Goal: Find specific page/section: Find specific page/section

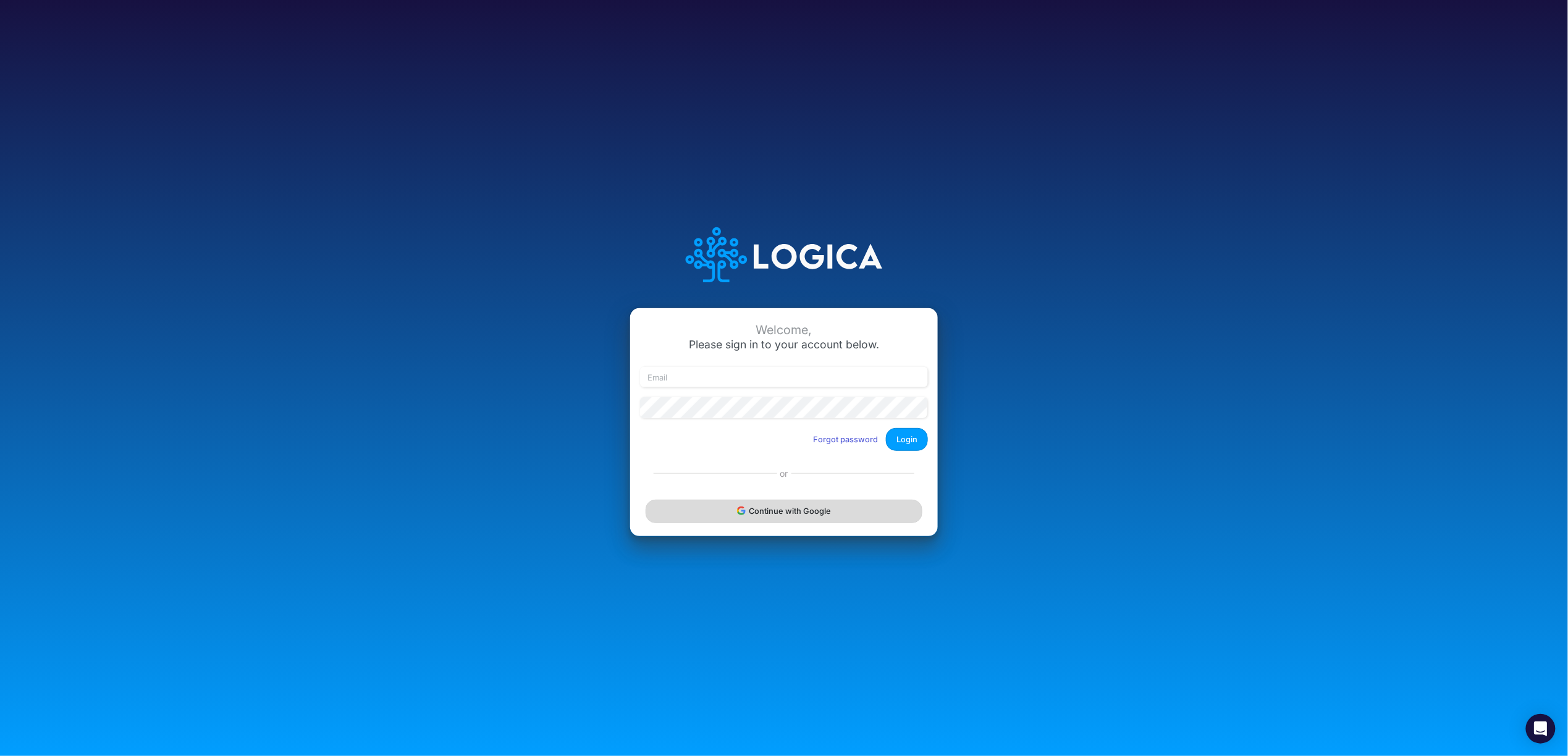
click at [792, 523] on button "Continue with Google" at bounding box center [784, 511] width 277 height 23
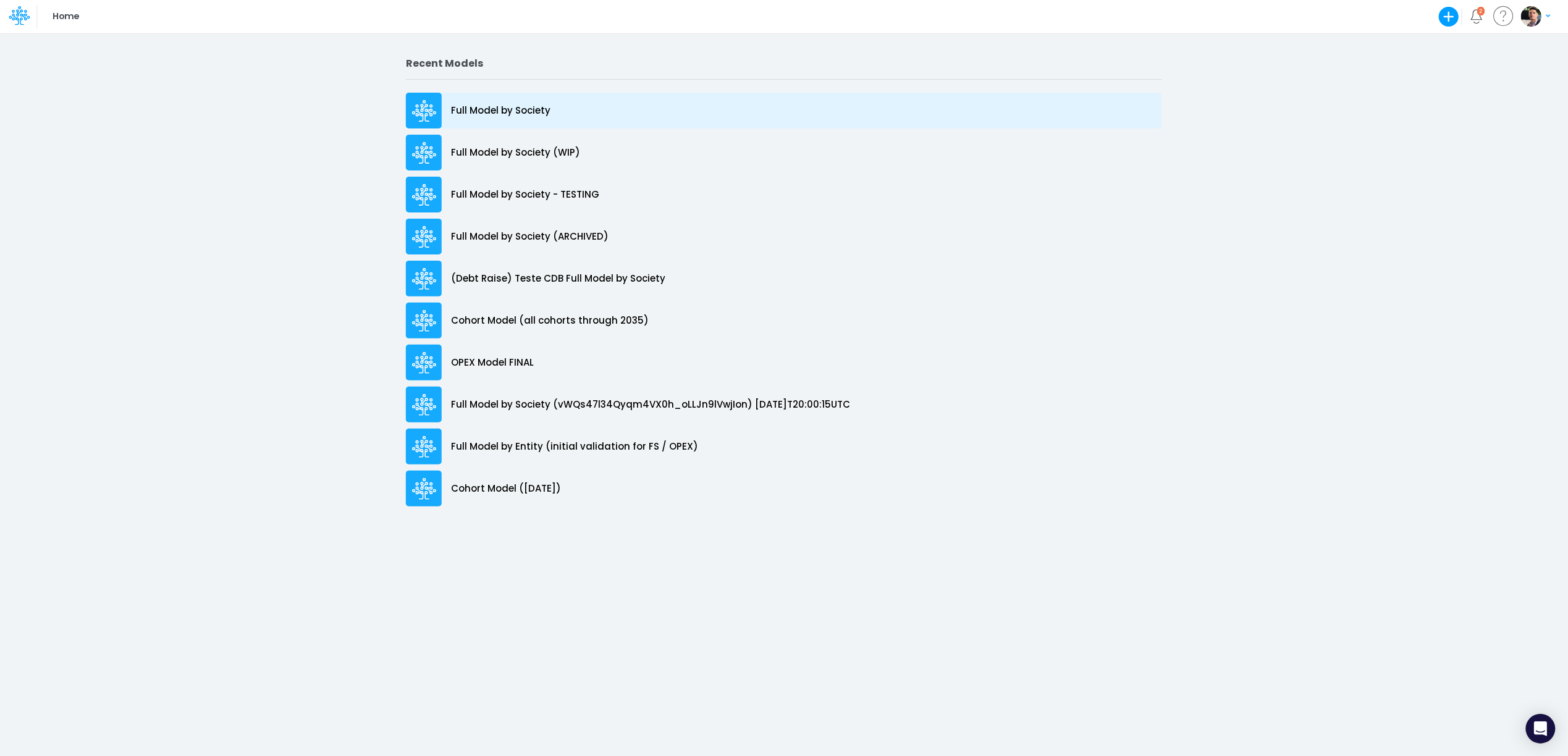
click at [522, 105] on p "Full Model by Society" at bounding box center [501, 111] width 99 height 14
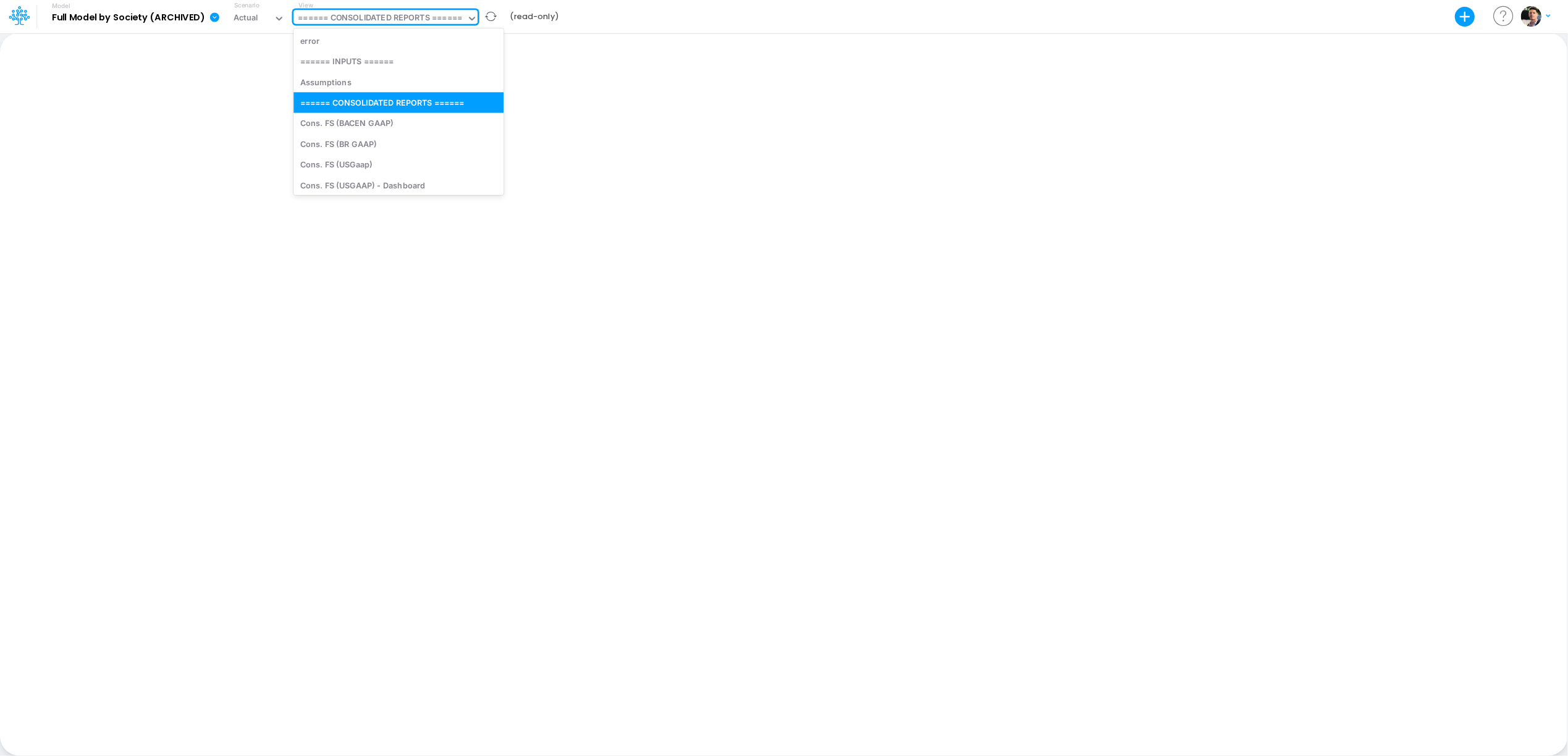
click at [423, 13] on div "====== CONSOLIDATED REPORTS ======" at bounding box center [380, 19] width 164 height 14
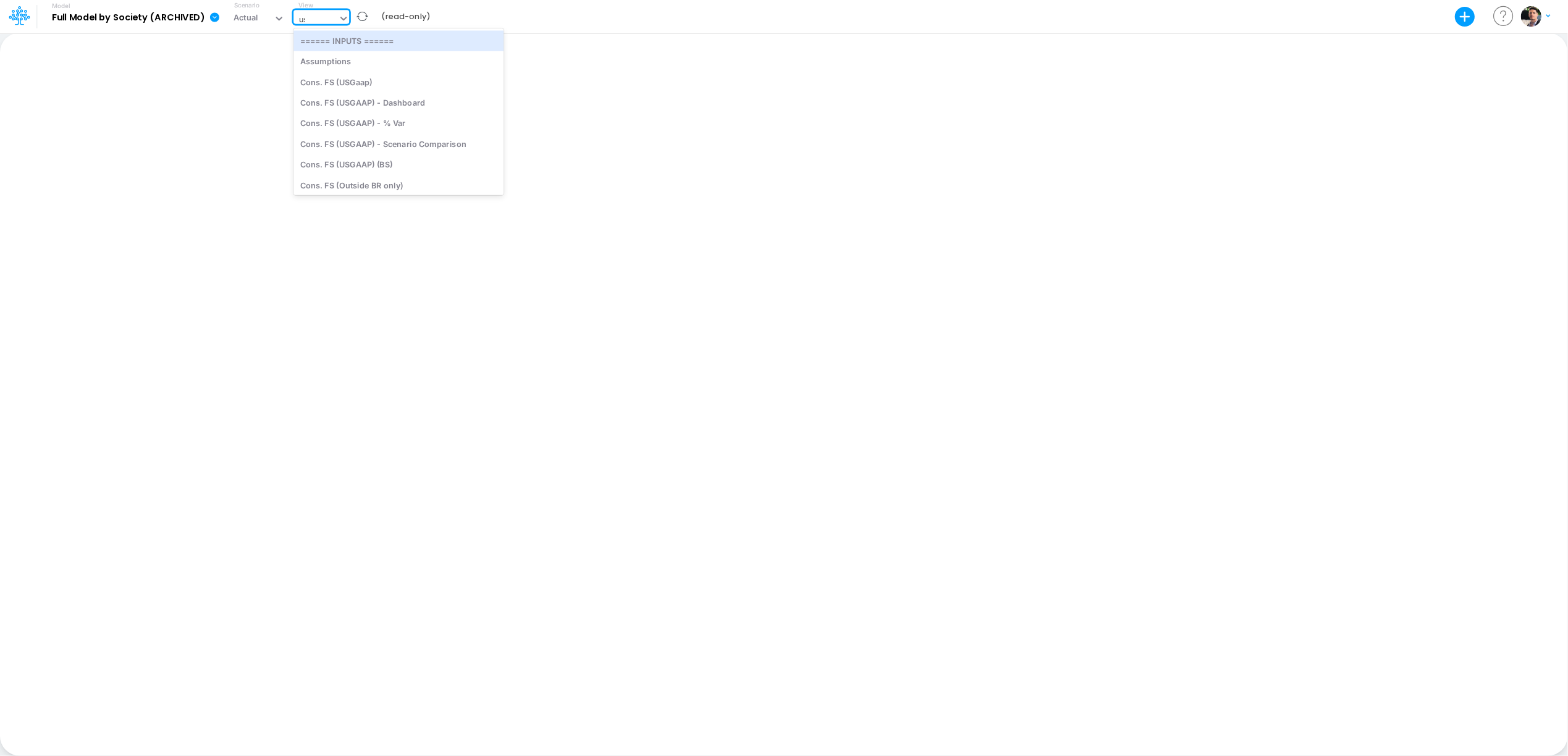
type input "usga"
click at [390, 43] on div "Cons. FS (USGaap)" at bounding box center [383, 40] width 180 height 21
type input "Consolidated FS - USGAAP"
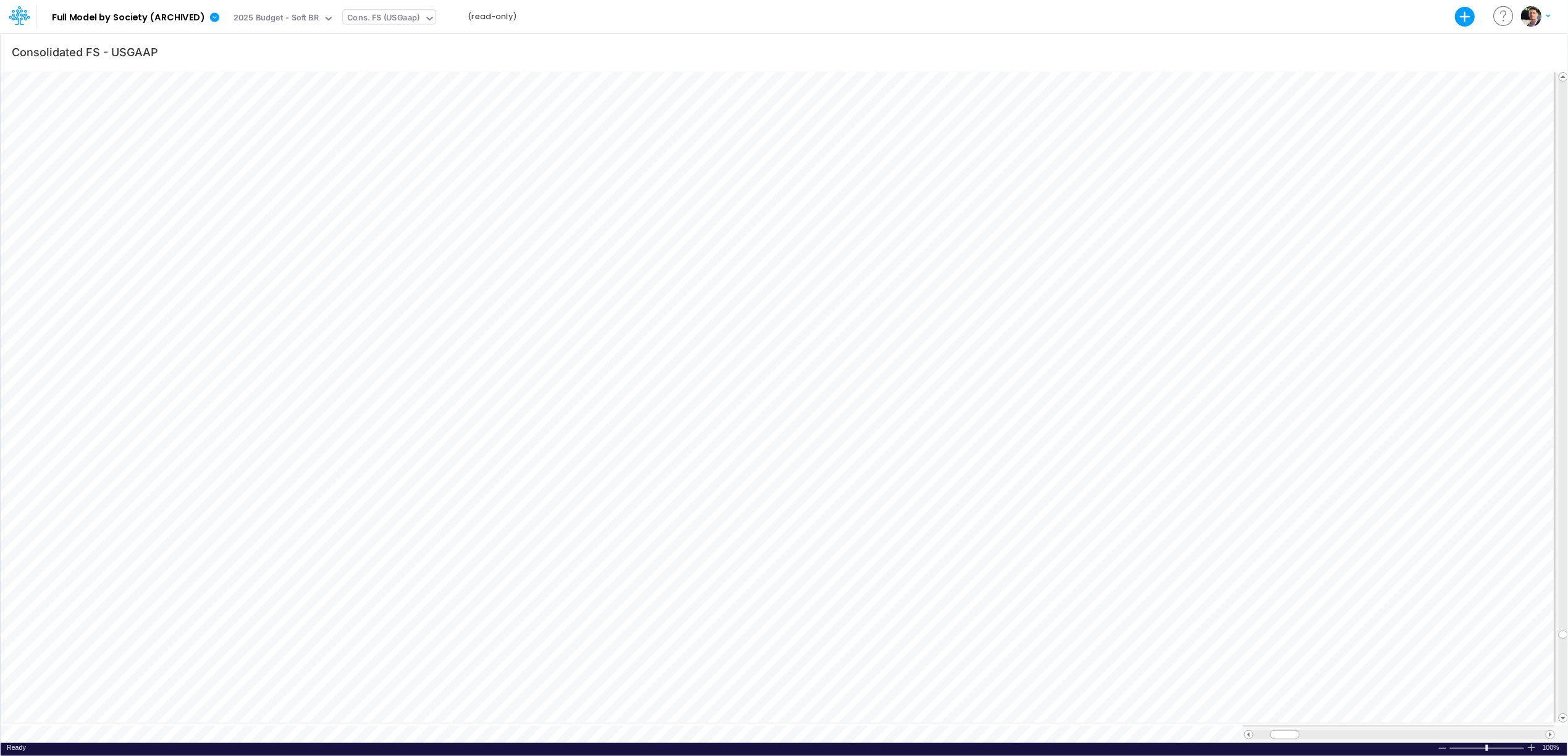
scroll to position [0, 1]
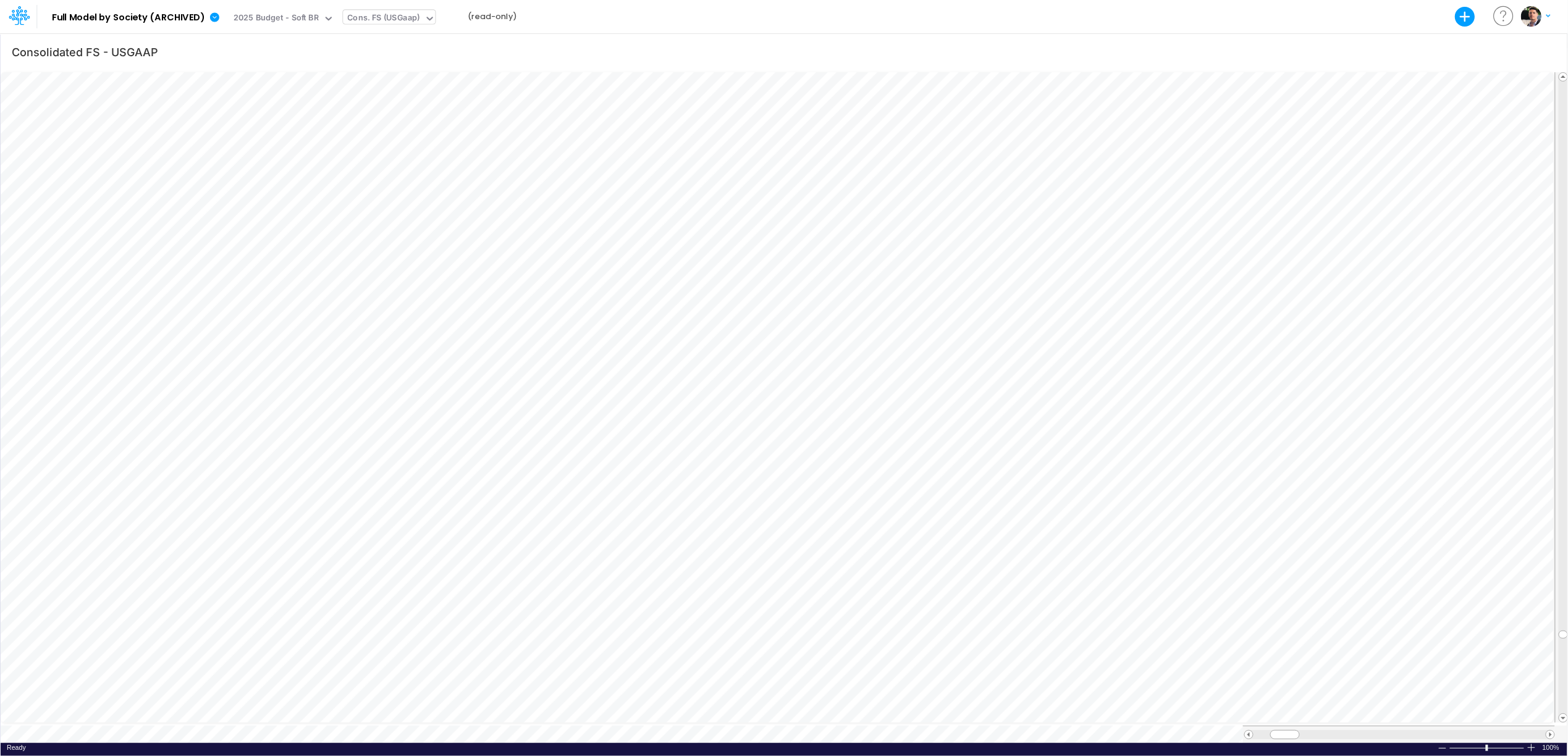
scroll to position [0, 1]
drag, startPoint x: 1286, startPoint y: 732, endPoint x: 1310, endPoint y: 729, distance: 24.2
click at [1310, 731] on span at bounding box center [1307, 735] width 8 height 8
